Goal: Navigation & Orientation: Find specific page/section

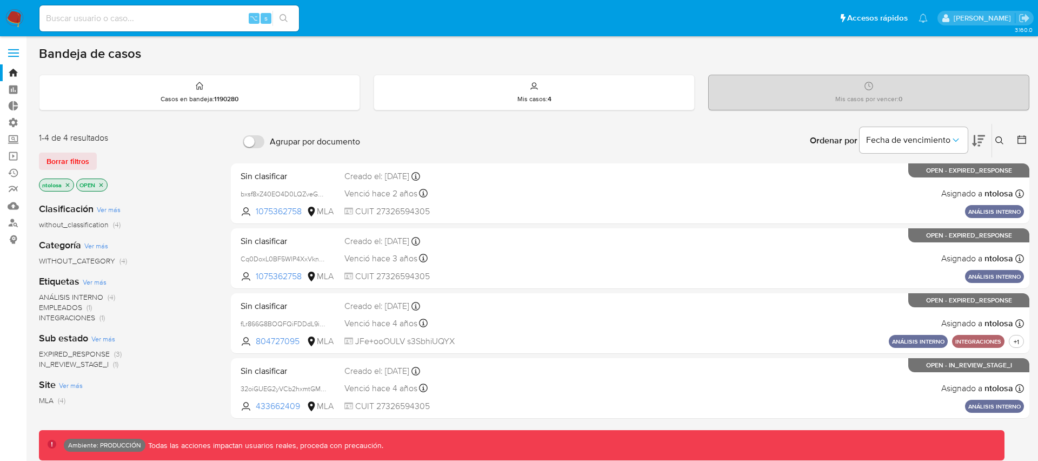
click at [17, 52] on span at bounding box center [13, 53] width 11 height 2
click at [0, 0] on input "checkbox" at bounding box center [0, 0] width 0 height 0
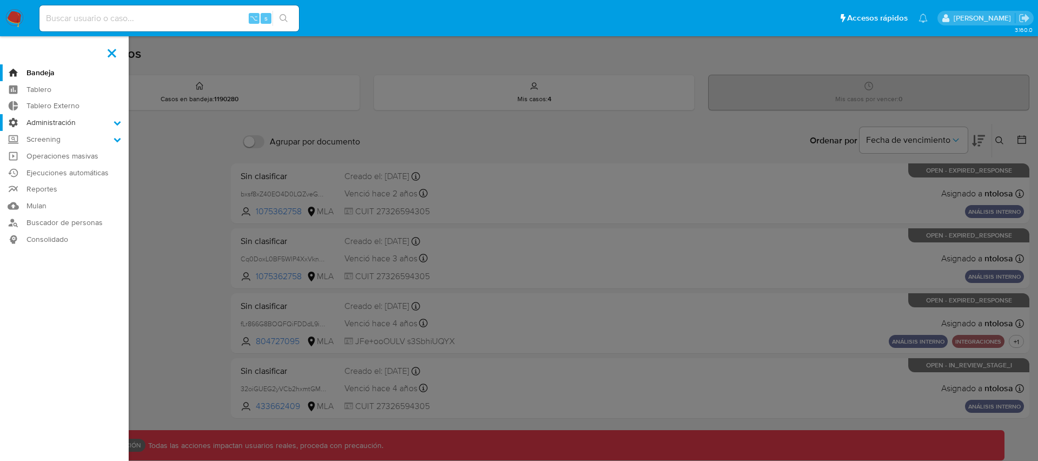
click at [56, 123] on label "Administración" at bounding box center [64, 122] width 129 height 17
click at [0, 0] on input "Administración" at bounding box center [0, 0] width 0 height 0
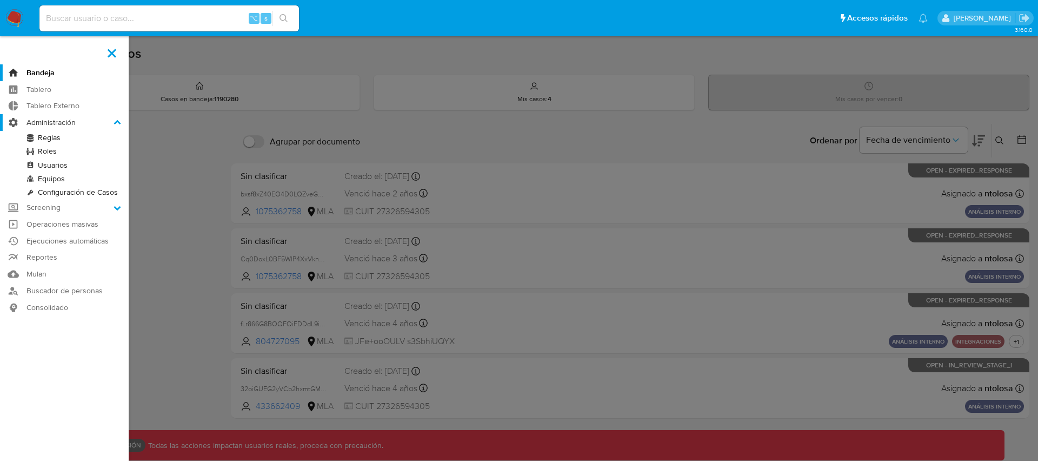
click at [56, 123] on label "Administración" at bounding box center [64, 122] width 129 height 17
click at [0, 0] on input "Administración" at bounding box center [0, 0] width 0 height 0
click at [115, 121] on icon at bounding box center [118, 123] width 8 height 8
click at [0, 0] on input "Administración" at bounding box center [0, 0] width 0 height 0
click at [115, 122] on icon at bounding box center [118, 123] width 8 height 8
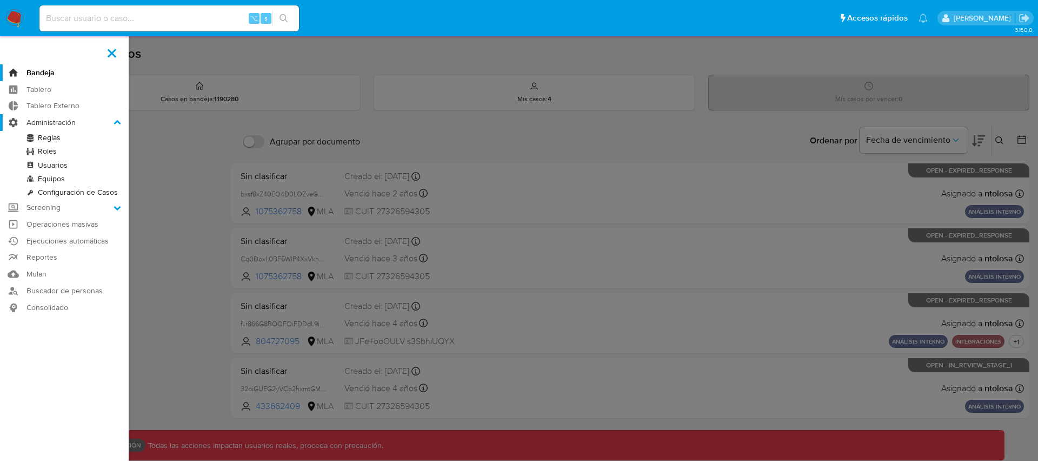
click at [0, 0] on input "Administración" at bounding box center [0, 0] width 0 height 0
